Goal: Complete application form: Complete application form

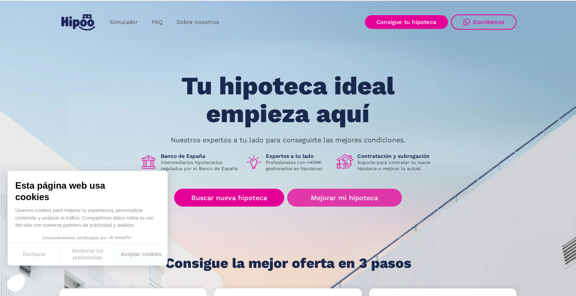
click at [320, 198] on link "Mejorar mi hipoteca" at bounding box center [344, 198] width 115 height 18
click at [343, 195] on link "Mejorar mi hipoteca" at bounding box center [344, 198] width 115 height 18
click at [343, 197] on link "Mejorar mi hipoteca" at bounding box center [344, 198] width 115 height 18
